Goal: Task Accomplishment & Management: Manage account settings

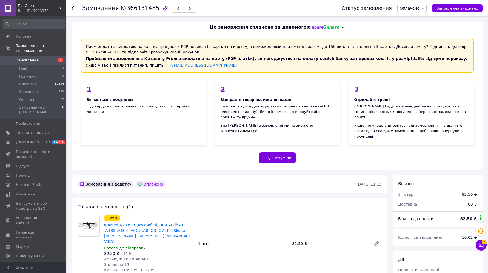
scroll to position [145, 0]
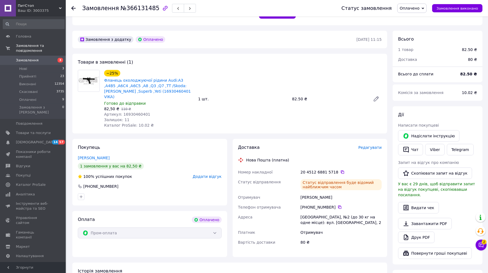
click at [36, 73] on li "Прийняті 23" at bounding box center [33, 77] width 67 height 8
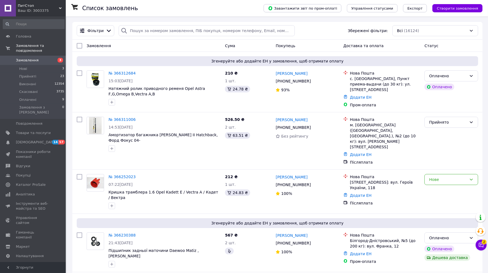
click at [36, 73] on li "Прийняті 23" at bounding box center [33, 77] width 67 height 8
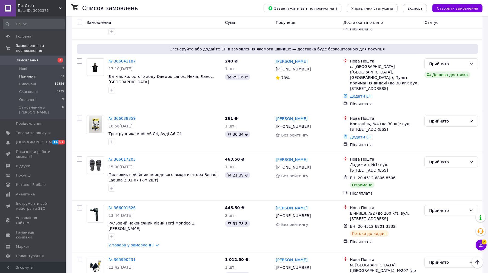
scroll to position [377, 0]
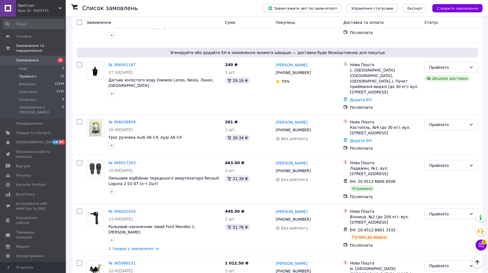
click at [436, 162] on div "Прийнято" at bounding box center [448, 165] width 38 height 6
click at [439, 141] on li "Виконано" at bounding box center [451, 143] width 53 height 10
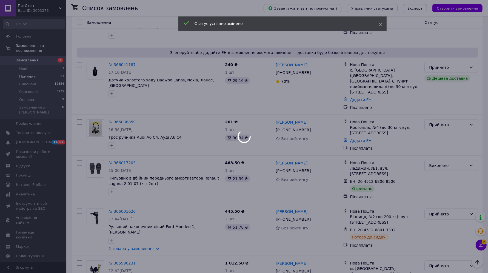
scroll to position [411, 0]
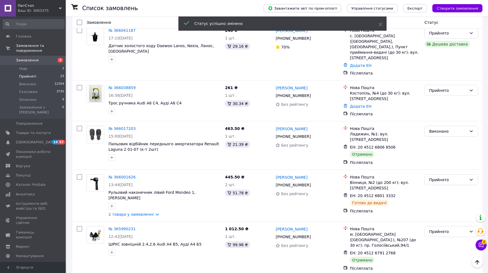
click at [454, 229] on div "Прийнято" at bounding box center [448, 232] width 38 height 6
click at [447, 198] on li "Виконано" at bounding box center [451, 201] width 53 height 10
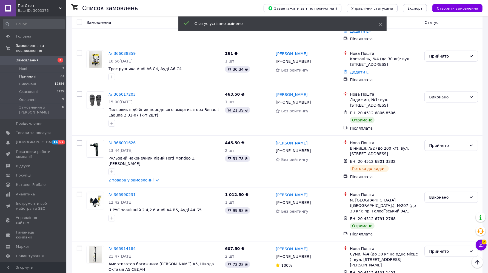
scroll to position [479, 0]
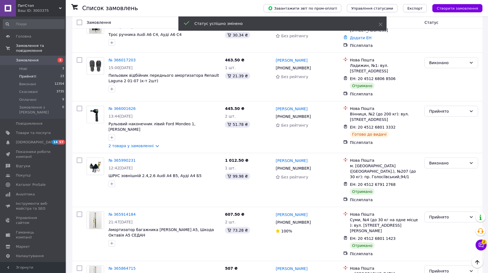
click at [442, 214] on div "Прийнято" at bounding box center [448, 217] width 38 height 6
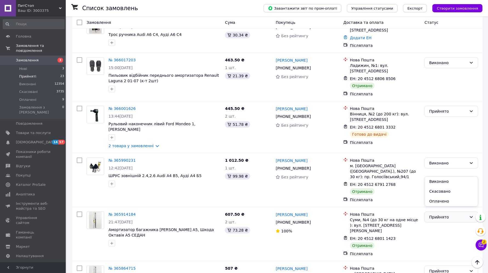
click at [443, 182] on li "Виконано" at bounding box center [451, 181] width 53 height 10
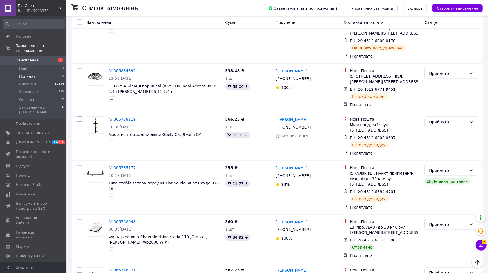
scroll to position [753, 0]
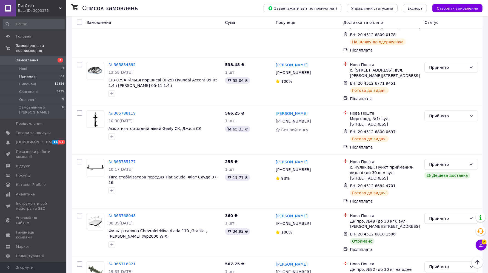
click at [439, 215] on div "Прийнято" at bounding box center [448, 218] width 38 height 6
click at [442, 149] on li "Виконано" at bounding box center [451, 150] width 53 height 10
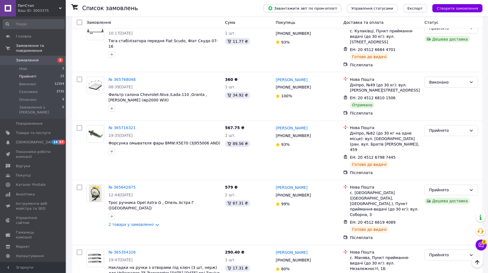
scroll to position [890, 0]
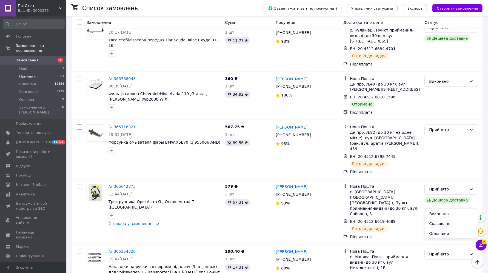
click at [443, 212] on li "Виконано" at bounding box center [451, 214] width 53 height 10
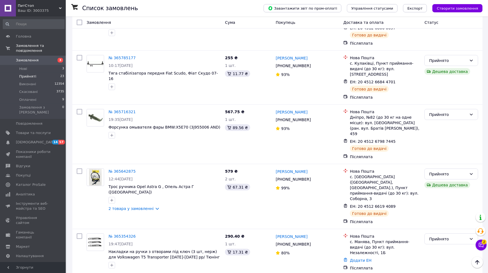
scroll to position [732, 0]
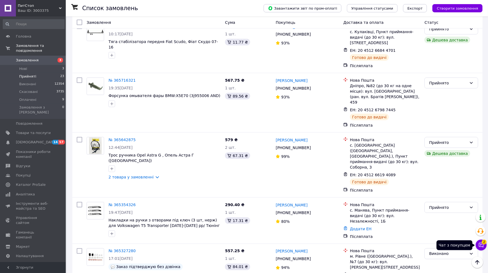
click at [482, 245] on icon at bounding box center [480, 244] width 5 height 5
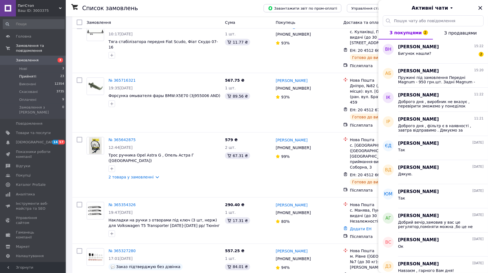
click at [419, 55] on span "Бигунок нашли?" at bounding box center [414, 53] width 33 height 4
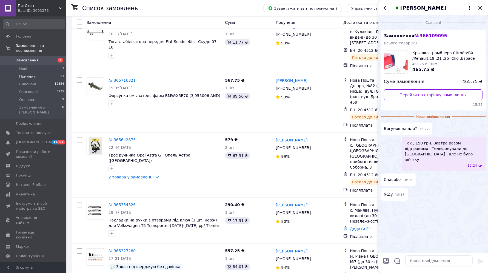
click at [479, 8] on icon "Закрити" at bounding box center [480, 8] width 7 height 7
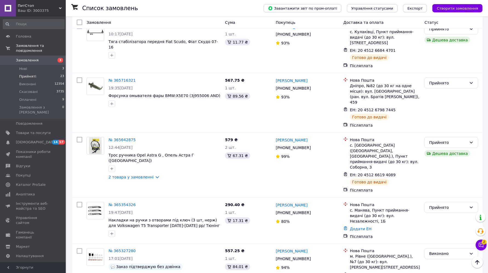
click at [43, 140] on span "[DEMOGRAPHIC_DATA]" at bounding box center [33, 142] width 35 height 5
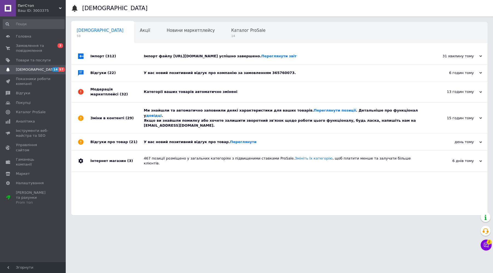
click at [148, 55] on div "Імпорт файлу [URL][DOMAIN_NAME] успішно завершено. Переглянути звіт" at bounding box center [286, 56] width 284 height 5
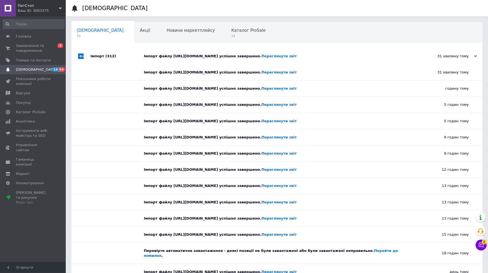
click at [148, 55] on div "Імпорт файлу [URL][DOMAIN_NAME] успішно завершено. Переглянути звіт" at bounding box center [283, 56] width 278 height 5
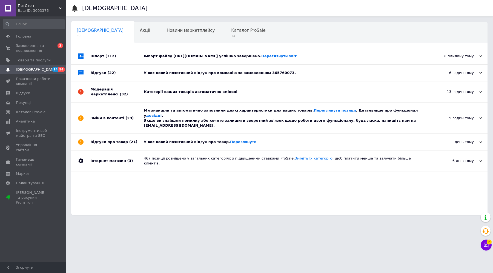
click at [148, 67] on div "У вас новий позитивний відгук про компанію за замовленням 365760073." at bounding box center [286, 73] width 284 height 16
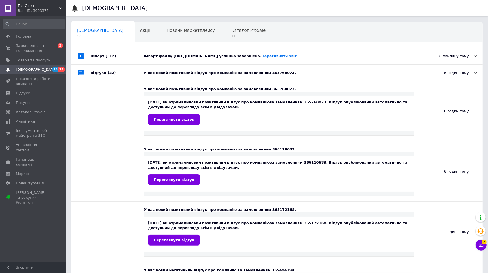
click at [148, 68] on div "У вас новий позитивний відгук про компанію за замовленням 365760073." at bounding box center [283, 73] width 278 height 16
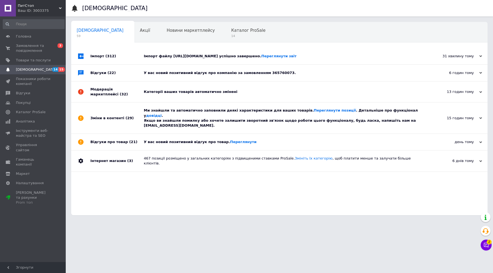
click at [150, 81] on div "У вас новий позитивний відгук про компанію за замовленням 365760073." at bounding box center [286, 73] width 284 height 16
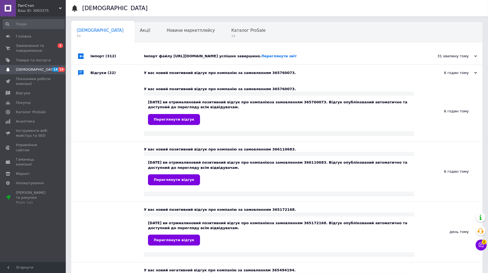
click at [152, 87] on div "У вас новий позитивний відгук про компанію за замовленням 365760073." at bounding box center [279, 89] width 270 height 5
click at [150, 76] on div "У вас новий позитивний відгук про компанію за замовленням 365760073." at bounding box center [283, 73] width 278 height 16
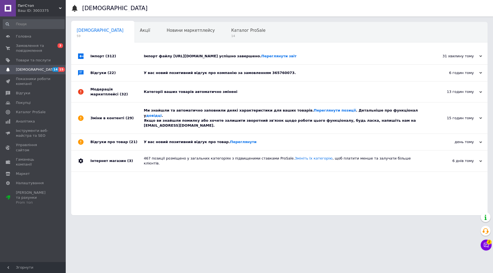
click at [158, 91] on div "Категорії ваших товарів автоматично змінені" at bounding box center [286, 91] width 284 height 5
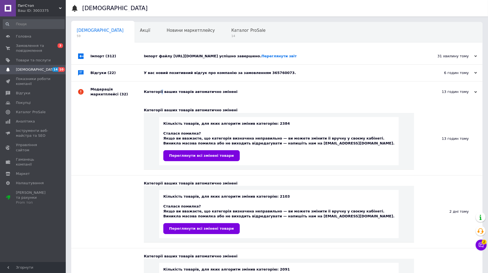
click at [159, 92] on div "Категорії ваших товарів автоматично змінені" at bounding box center [283, 91] width 278 height 5
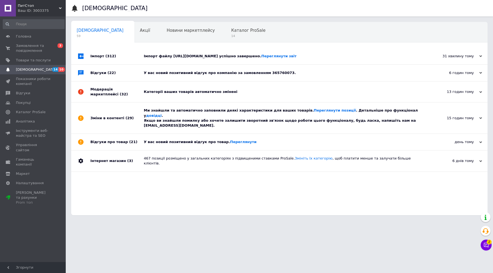
click at [165, 112] on div "Ми знайшли та автоматично заповнили деякі характеристики для ваших товарів. Пер…" at bounding box center [286, 118] width 284 height 20
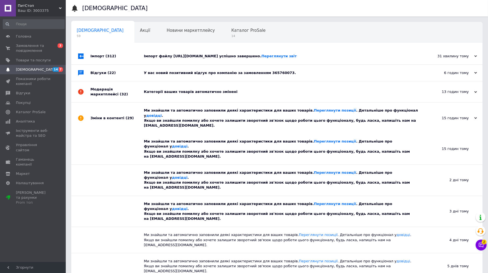
click at [165, 112] on div "Ми знайшли та автоматично заповнили деякі характеристики для ваших товарів. Пер…" at bounding box center [283, 118] width 278 height 20
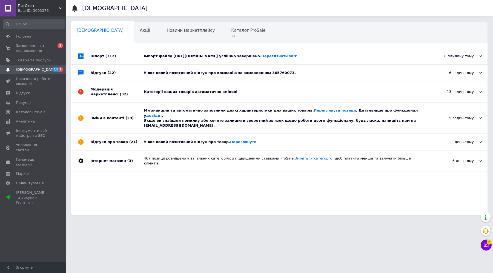
click at [162, 139] on div "У вас новий позитивний відгук про товар. [GEOGRAPHIC_DATA]" at bounding box center [286, 141] width 284 height 5
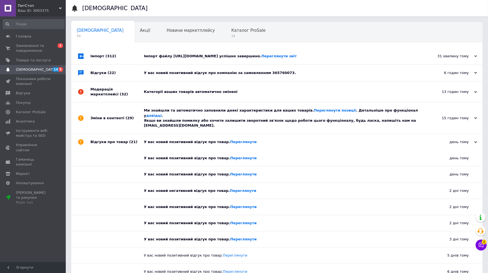
click at [162, 139] on div "У вас новий позитивний відгук про товар. [GEOGRAPHIC_DATA]" at bounding box center [283, 141] width 278 height 5
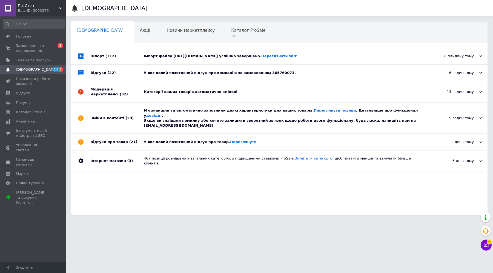
click at [231, 30] on span "Каталог ProSale" at bounding box center [248, 30] width 34 height 5
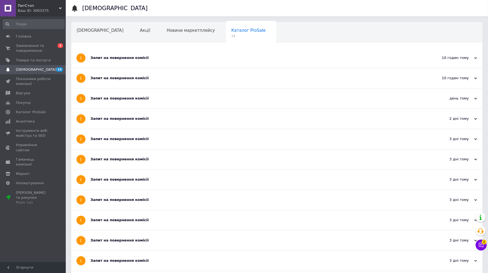
click at [121, 59] on div "Запит на повернення комісії" at bounding box center [256, 57] width 332 height 5
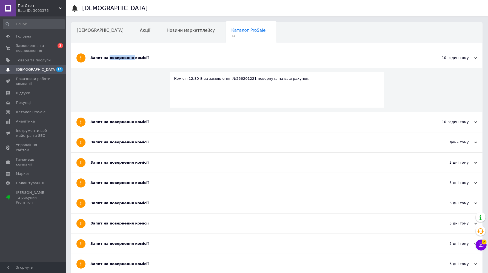
click at [121, 59] on div "Запит на повернення комісії" at bounding box center [256, 57] width 332 height 5
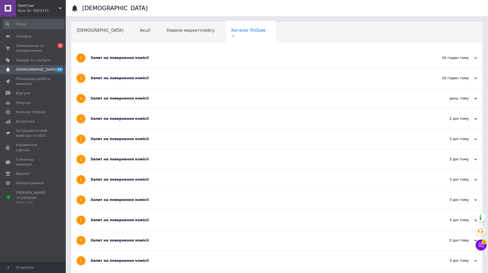
click at [127, 79] on div "Запит на повернення комісії" at bounding box center [256, 78] width 332 height 5
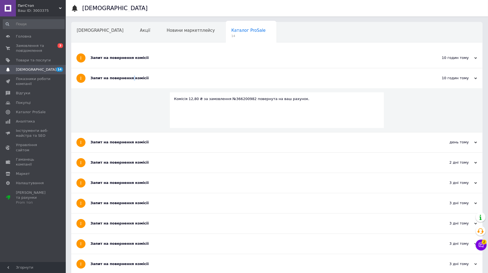
click at [127, 79] on div "Запит на повернення комісії" at bounding box center [256, 78] width 332 height 5
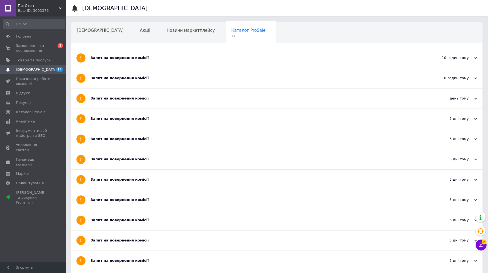
click at [130, 100] on div "Запит на повернення комісії" at bounding box center [256, 98] width 332 height 5
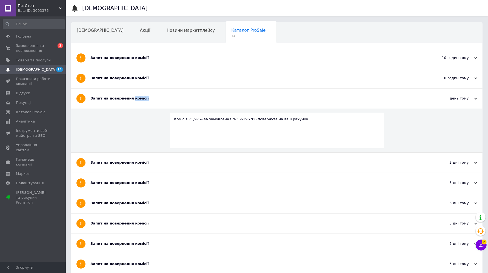
click at [130, 100] on div "Запит на повернення комісії" at bounding box center [256, 98] width 332 height 5
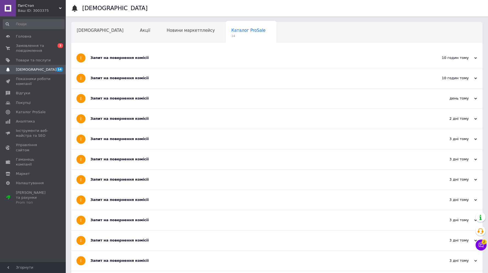
click at [129, 119] on div "Запит на повернення комісії" at bounding box center [256, 118] width 332 height 5
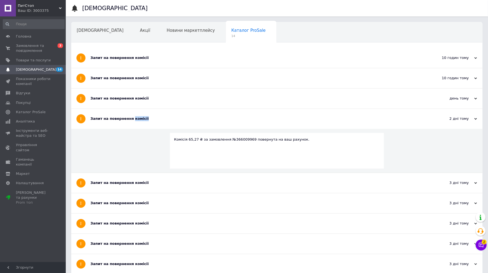
click at [129, 119] on div "Запит на повернення комісії" at bounding box center [256, 118] width 332 height 5
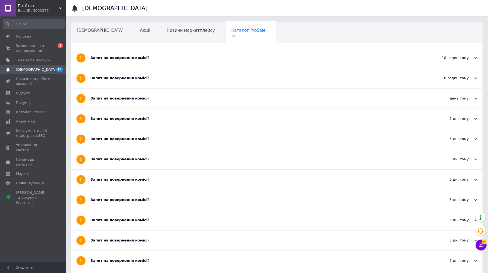
click at [130, 137] on div "Запит на повернення комісії" at bounding box center [256, 138] width 332 height 5
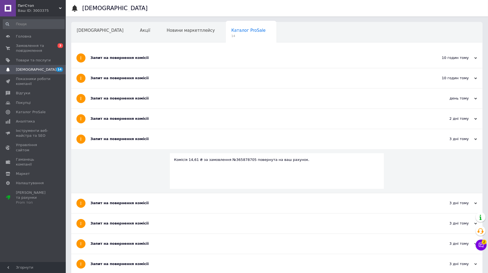
click at [132, 140] on div "Запит на повернення комісії" at bounding box center [256, 138] width 332 height 5
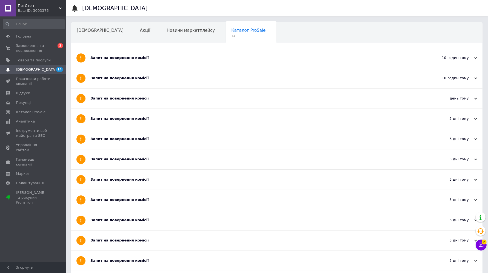
click at [135, 157] on div "Запит на повернення комісії" at bounding box center [256, 159] width 332 height 5
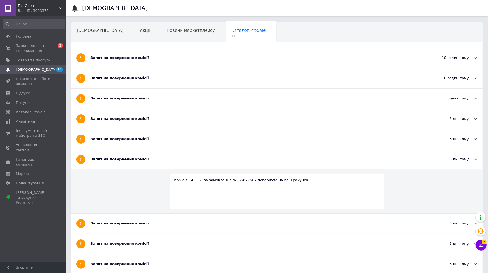
click at [135, 160] on div "Запит на повернення комісії" at bounding box center [256, 159] width 332 height 5
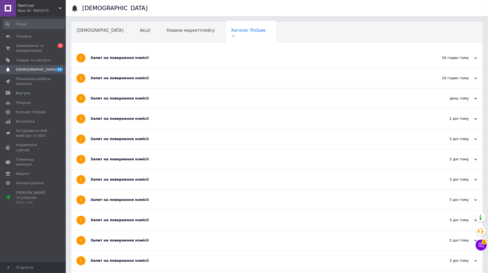
click at [136, 177] on div "Запит на повернення комісії" at bounding box center [256, 179] width 332 height 5
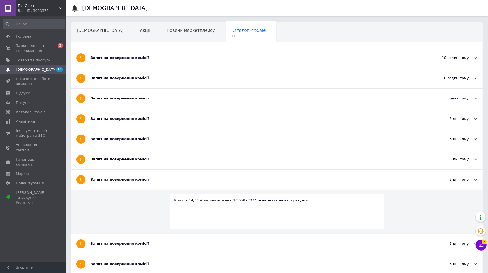
click at [137, 179] on div "Запит на повернення комісії" at bounding box center [256, 179] width 332 height 5
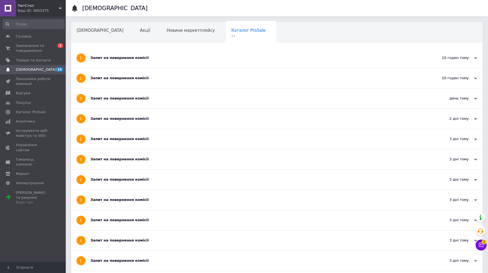
click at [147, 199] on div "Запит на повернення комісії" at bounding box center [256, 199] width 332 height 5
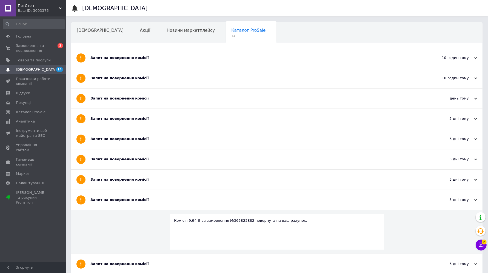
click at [147, 199] on div "Запит на повернення комісії" at bounding box center [256, 199] width 332 height 5
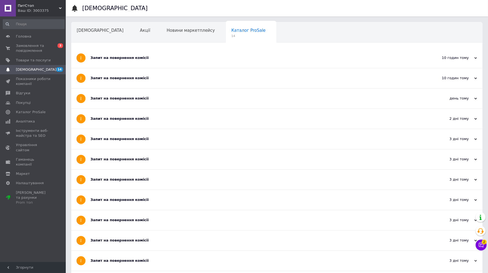
click at [127, 55] on div "Запит на повернення комісії" at bounding box center [256, 58] width 332 height 20
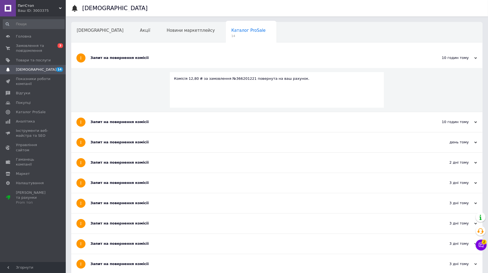
click at [128, 54] on div "Запит на повернення комісії" at bounding box center [256, 58] width 332 height 20
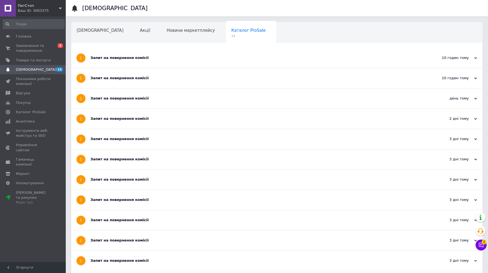
click at [129, 75] on div "Запит на повернення комісії" at bounding box center [256, 78] width 332 height 20
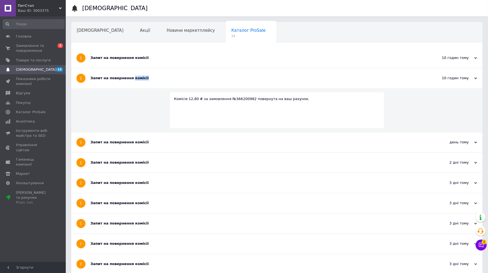
click at [129, 75] on div "Запит на повернення комісії" at bounding box center [256, 78] width 332 height 20
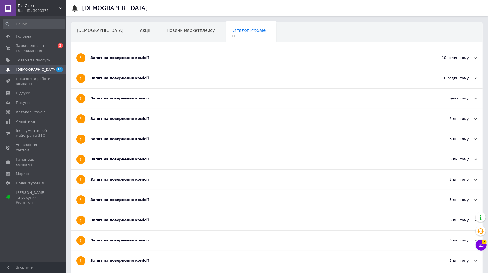
click at [131, 94] on div "Запит на повернення комісії" at bounding box center [256, 98] width 332 height 20
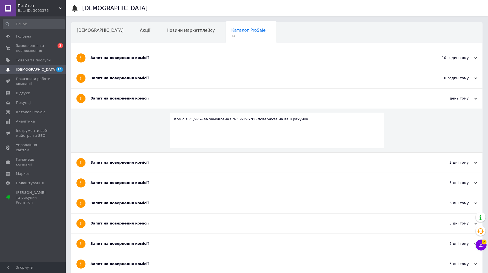
click at [132, 96] on div "Запит на повернення комісії" at bounding box center [256, 98] width 332 height 5
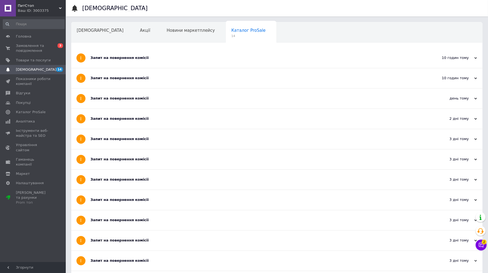
click at [138, 118] on div "Запит на повернення комісії" at bounding box center [256, 118] width 332 height 5
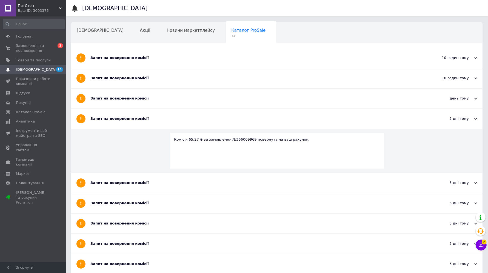
click at [138, 121] on div "Запит на повернення комісії" at bounding box center [256, 119] width 332 height 20
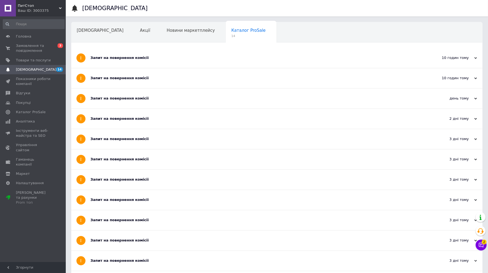
click at [140, 135] on div "Запит на повернення комісії" at bounding box center [256, 139] width 332 height 20
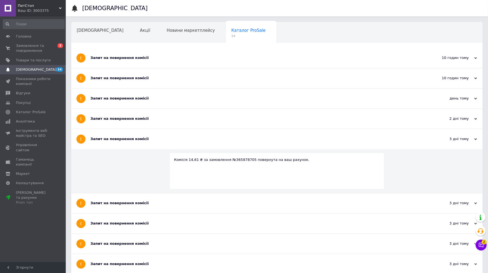
click at [140, 138] on div "Запит на повернення комісії" at bounding box center [256, 138] width 332 height 5
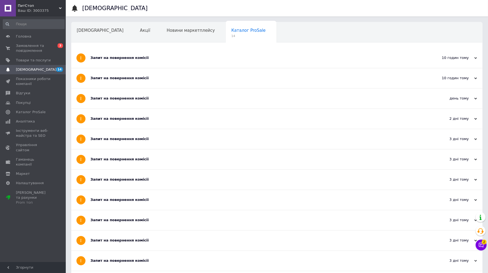
click at [142, 154] on div "Запит на повернення комісії" at bounding box center [256, 159] width 332 height 20
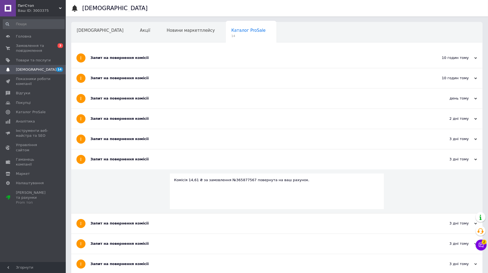
click at [144, 159] on div "Запит на повернення комісії" at bounding box center [256, 159] width 332 height 5
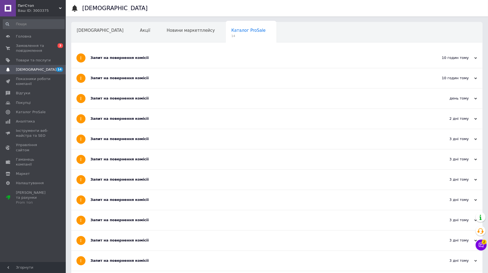
click at [144, 178] on div "Запит на повернення комісії" at bounding box center [256, 179] width 332 height 5
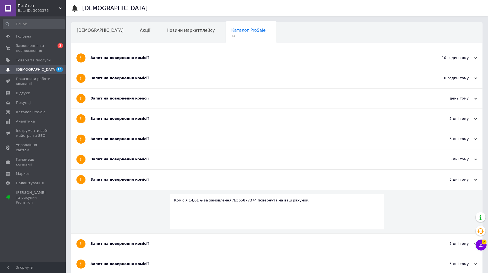
click at [144, 179] on div "Запит на повернення комісії" at bounding box center [256, 179] width 332 height 5
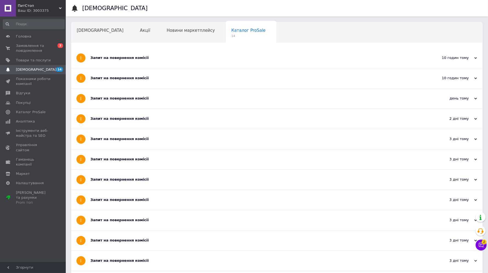
click at [145, 207] on div "Запит на повернення комісії" at bounding box center [256, 200] width 332 height 20
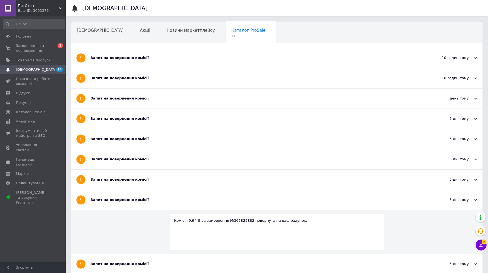
click at [146, 203] on div "Запит на повернення комісії" at bounding box center [256, 200] width 332 height 20
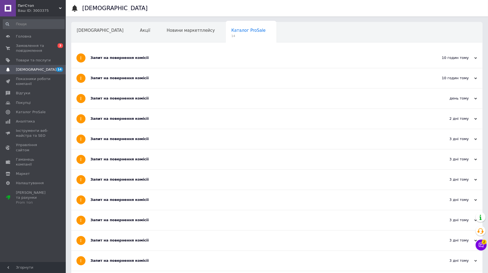
click at [148, 218] on div "Запит на повернення комісії" at bounding box center [256, 220] width 332 height 5
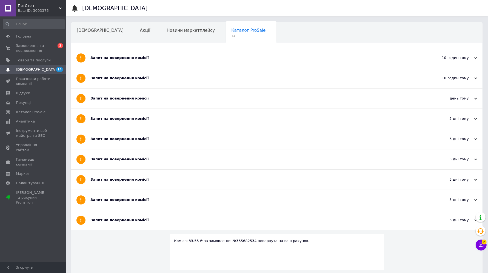
click at [149, 218] on div "Запит на повернення комісії" at bounding box center [256, 220] width 332 height 5
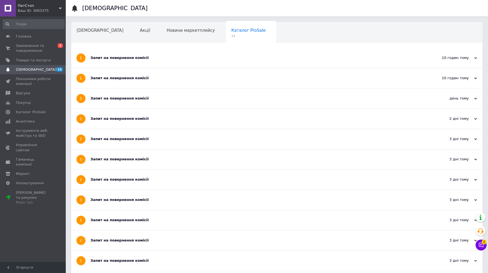
scroll to position [34, 0]
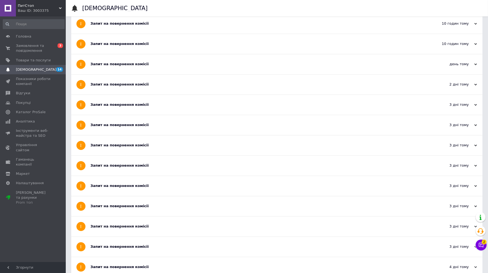
click at [150, 204] on div "Запит на повернення комісії" at bounding box center [256, 206] width 332 height 5
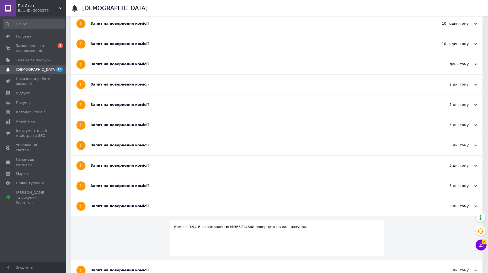
click at [150, 204] on div "Запит на повернення комісії" at bounding box center [256, 206] width 332 height 5
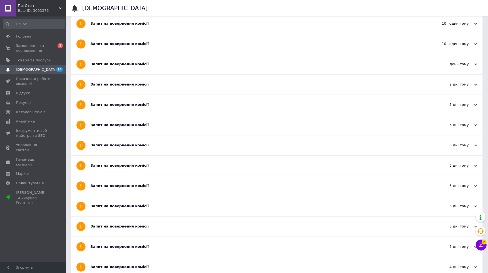
click at [150, 222] on div "Запит на повернення комісії" at bounding box center [256, 226] width 332 height 20
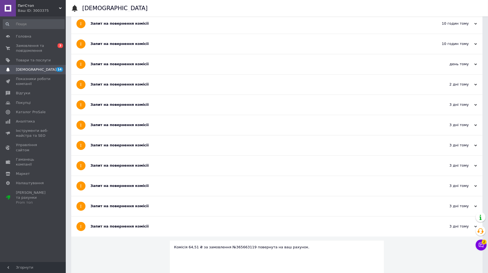
click at [150, 224] on div "Запит на повернення комісії" at bounding box center [256, 226] width 332 height 5
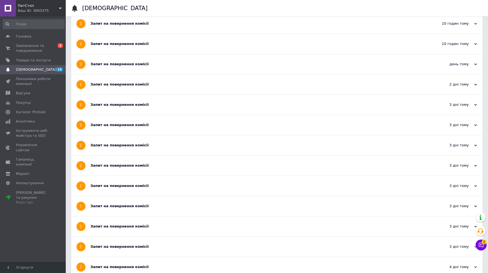
scroll to position [103, 0]
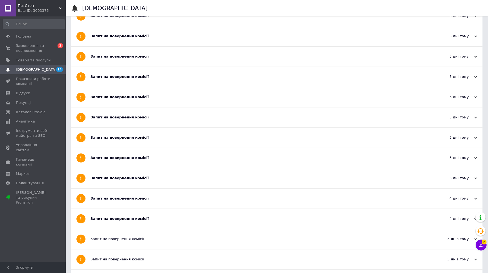
click at [153, 192] on div "Запит на повернення комісії" at bounding box center [256, 199] width 332 height 20
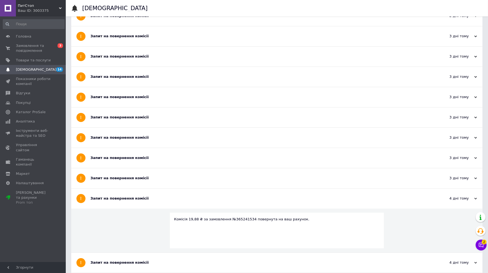
click at [156, 195] on div "Запит на повернення комісії" at bounding box center [256, 199] width 332 height 20
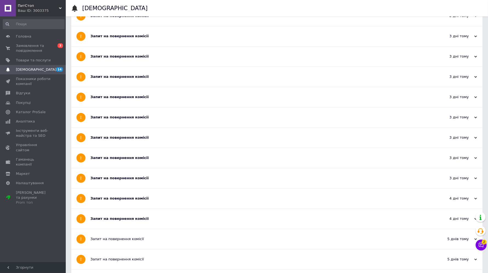
click at [155, 216] on div "Запит на повернення комісії" at bounding box center [256, 218] width 332 height 5
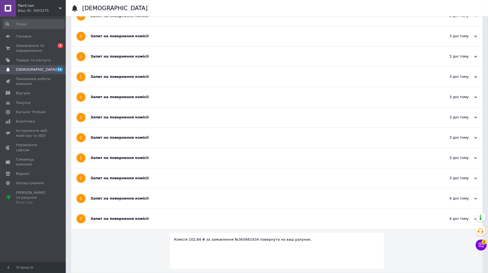
click at [156, 216] on div "Запит на повернення комісії" at bounding box center [256, 218] width 332 height 5
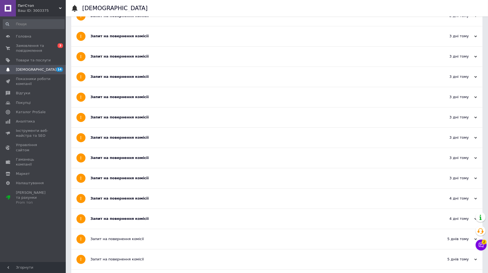
scroll to position [0, 0]
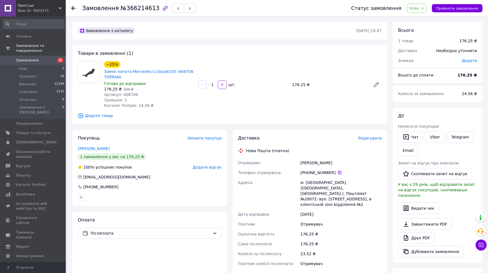
click at [130, 93] on span "Артикул: 408706" at bounding box center [121, 94] width 34 height 4
copy span "408706"
